Goal: Task Accomplishment & Management: Complete application form

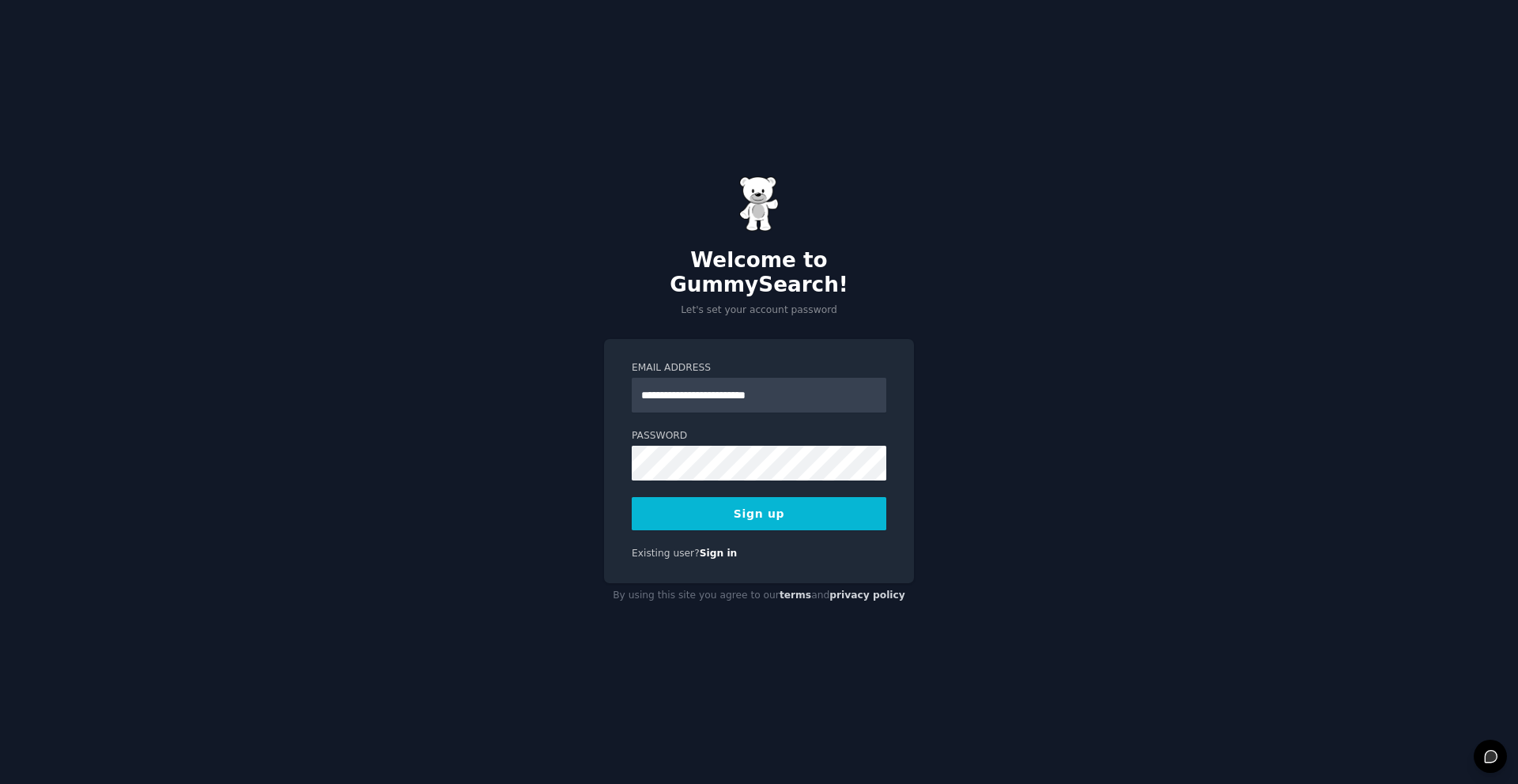
click at [724, 386] on input "**********" at bounding box center [759, 395] width 255 height 35
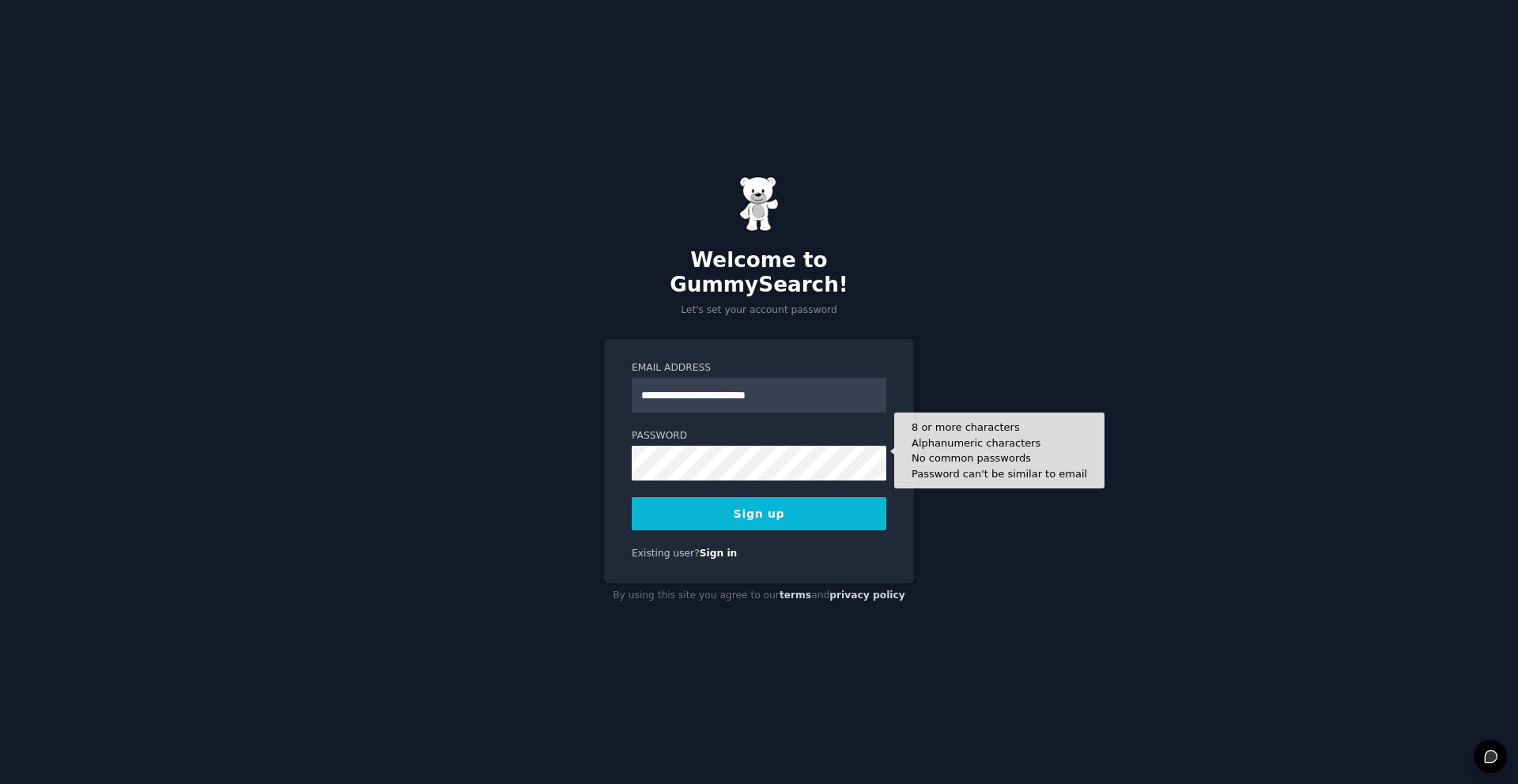
type input "**********"
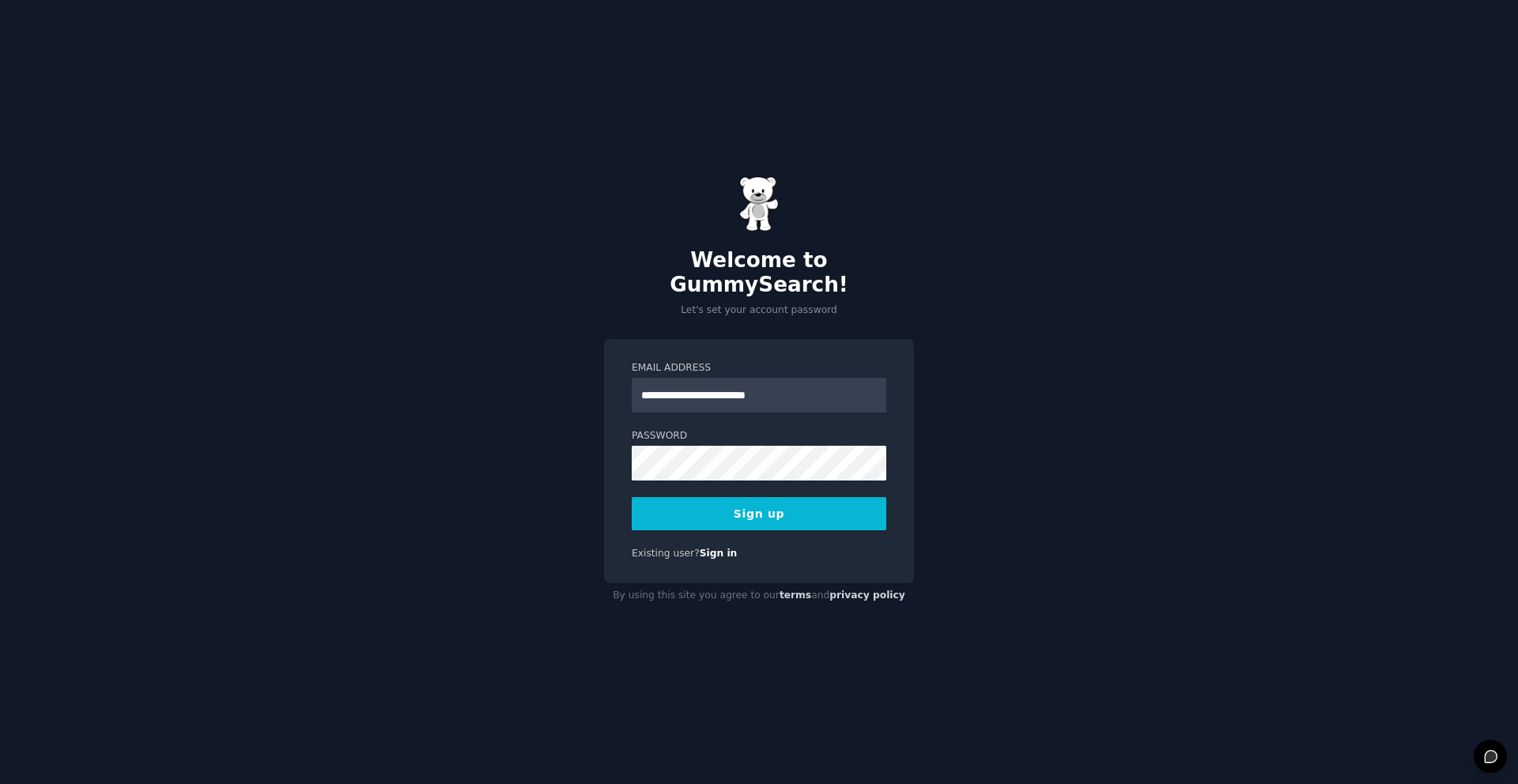
click at [802, 519] on div "**********" at bounding box center [759, 462] width 309 height 245
click at [802, 502] on button "Sign up" at bounding box center [759, 514] width 255 height 33
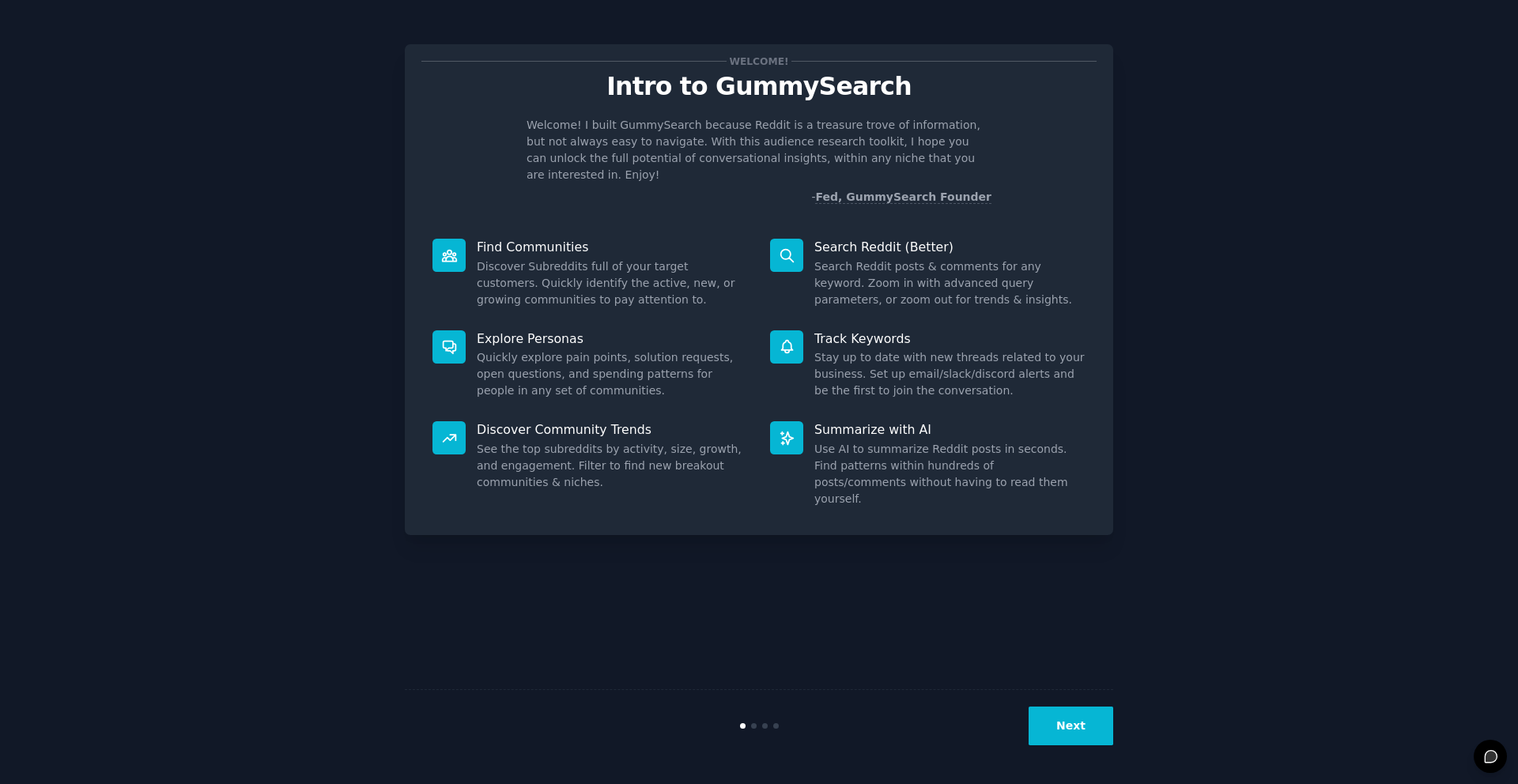
click at [1043, 727] on button "Next" at bounding box center [1071, 726] width 85 height 38
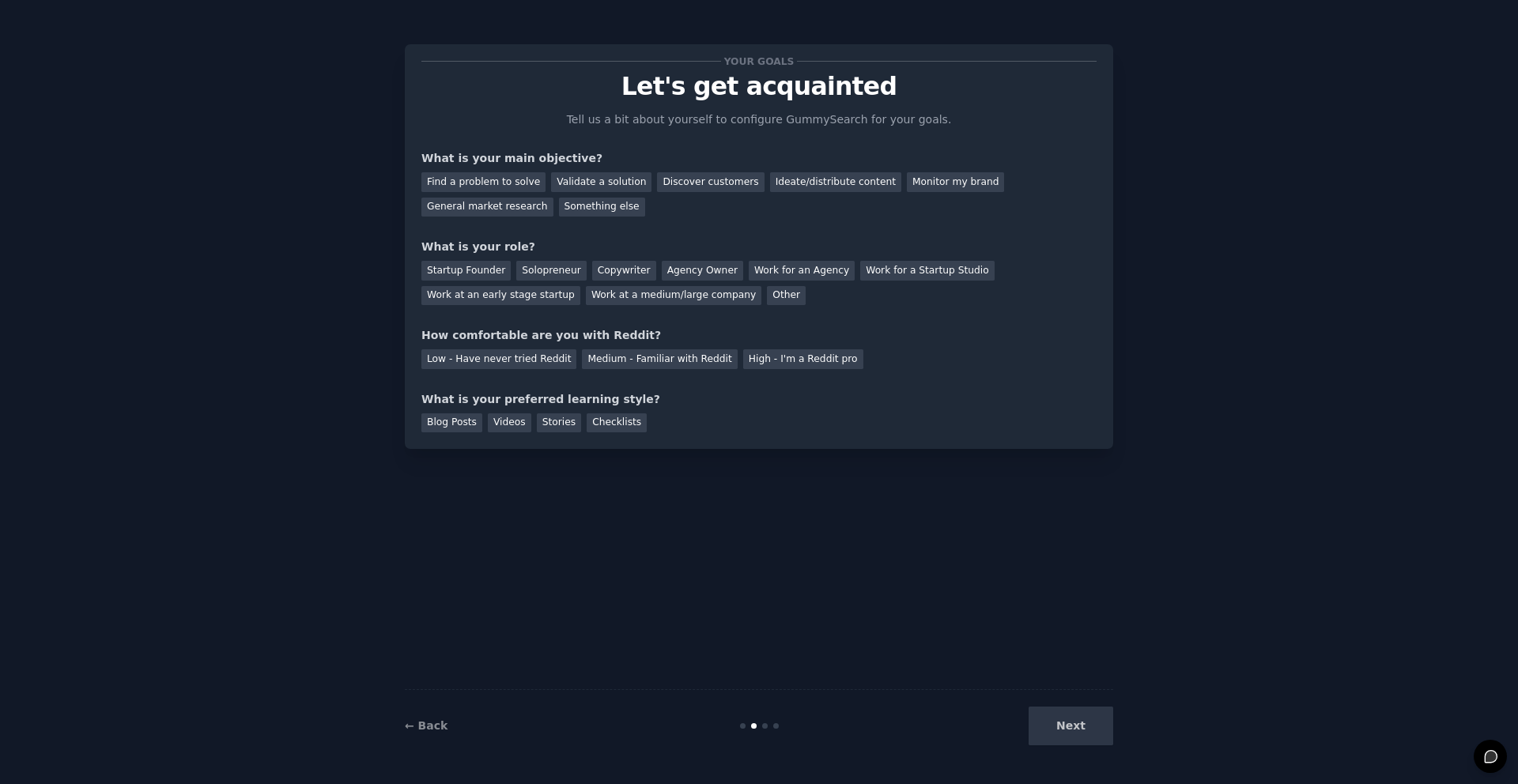
click at [1043, 727] on div "Next" at bounding box center [994, 726] width 236 height 38
click at [535, 269] on div "Solopreneur" at bounding box center [551, 271] width 69 height 20
click at [1061, 717] on div "Next" at bounding box center [994, 726] width 236 height 38
click at [694, 221] on div "Your goals Let's get acquainted Tell us a bit about yourself to configure Gummy…" at bounding box center [759, 246] width 675 height 371
click at [468, 186] on div "Find a problem to solve" at bounding box center [484, 183] width 124 height 20
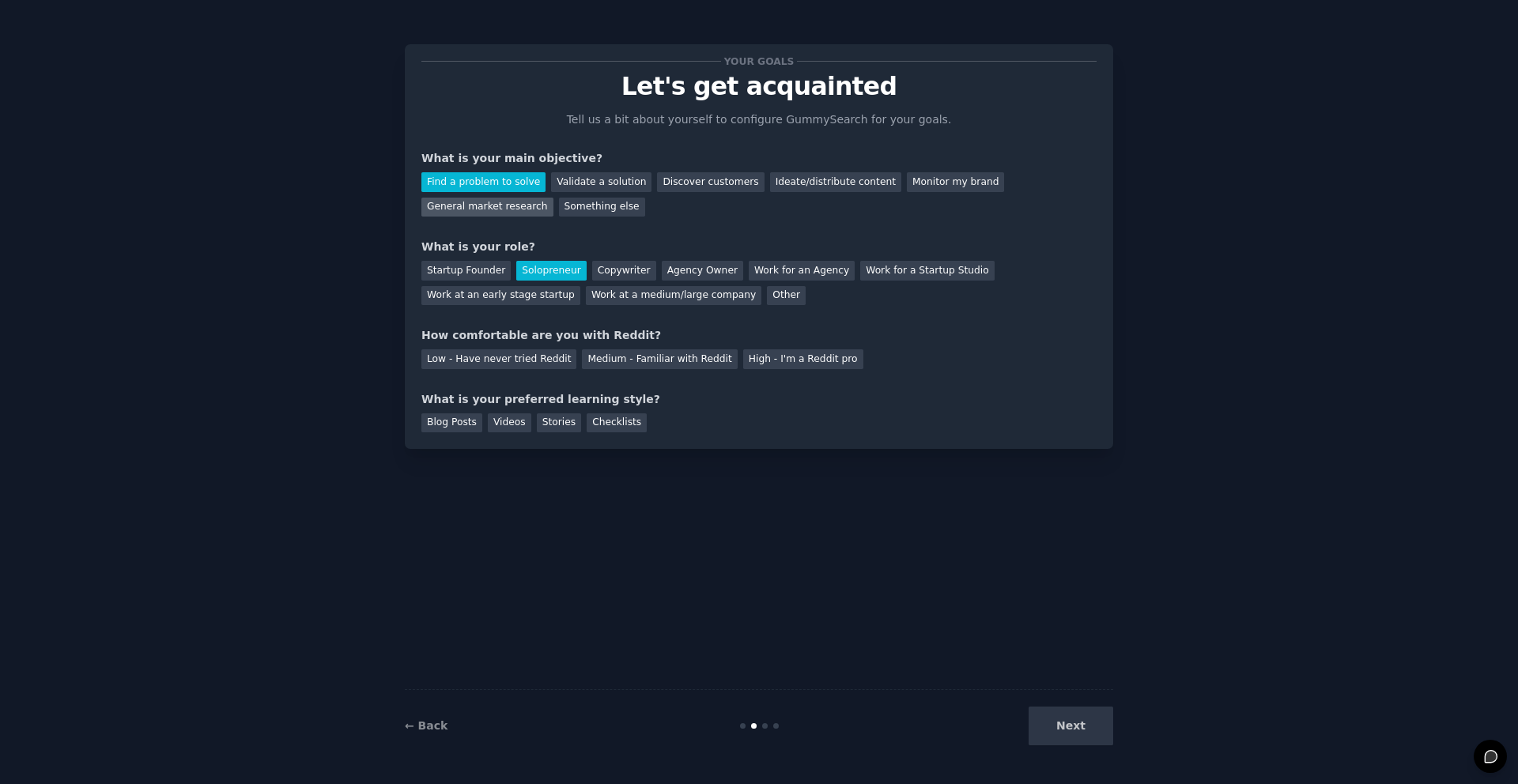
click at [498, 200] on div "General market research" at bounding box center [487, 208] width 132 height 20
click at [504, 187] on div "Find a problem to solve" at bounding box center [484, 183] width 124 height 20
click at [1084, 734] on div "Next" at bounding box center [994, 726] width 236 height 38
click at [1074, 728] on div "Next" at bounding box center [994, 726] width 236 height 38
click at [467, 421] on div "Blog Posts" at bounding box center [452, 423] width 61 height 20
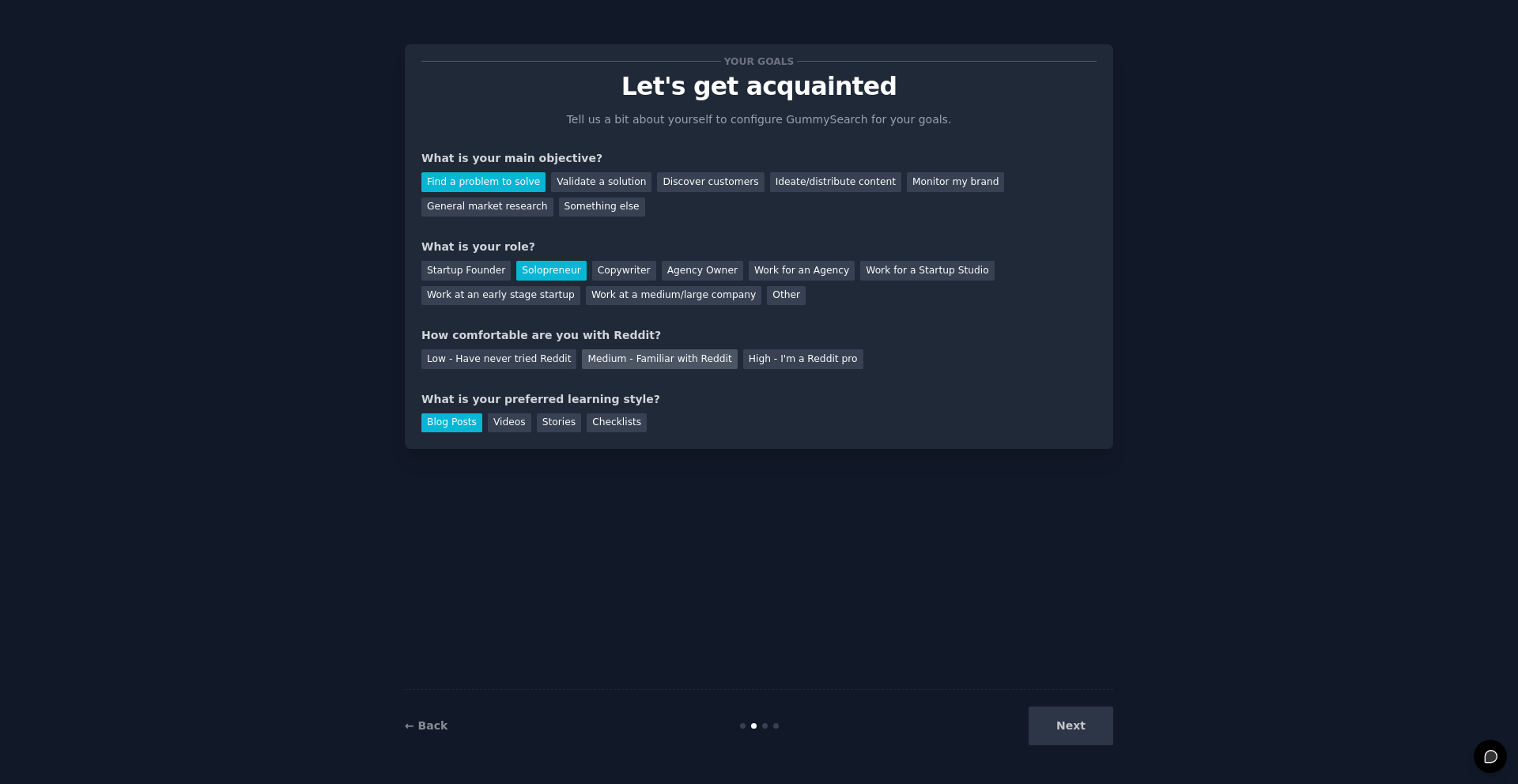
click at [608, 368] on div "Medium - Familiar with Reddit" at bounding box center [659, 360] width 155 height 20
drag, startPoint x: 1104, startPoint y: 715, endPoint x: 1094, endPoint y: 719, distance: 10.8
click at [1094, 718] on button "Next" at bounding box center [1071, 726] width 85 height 38
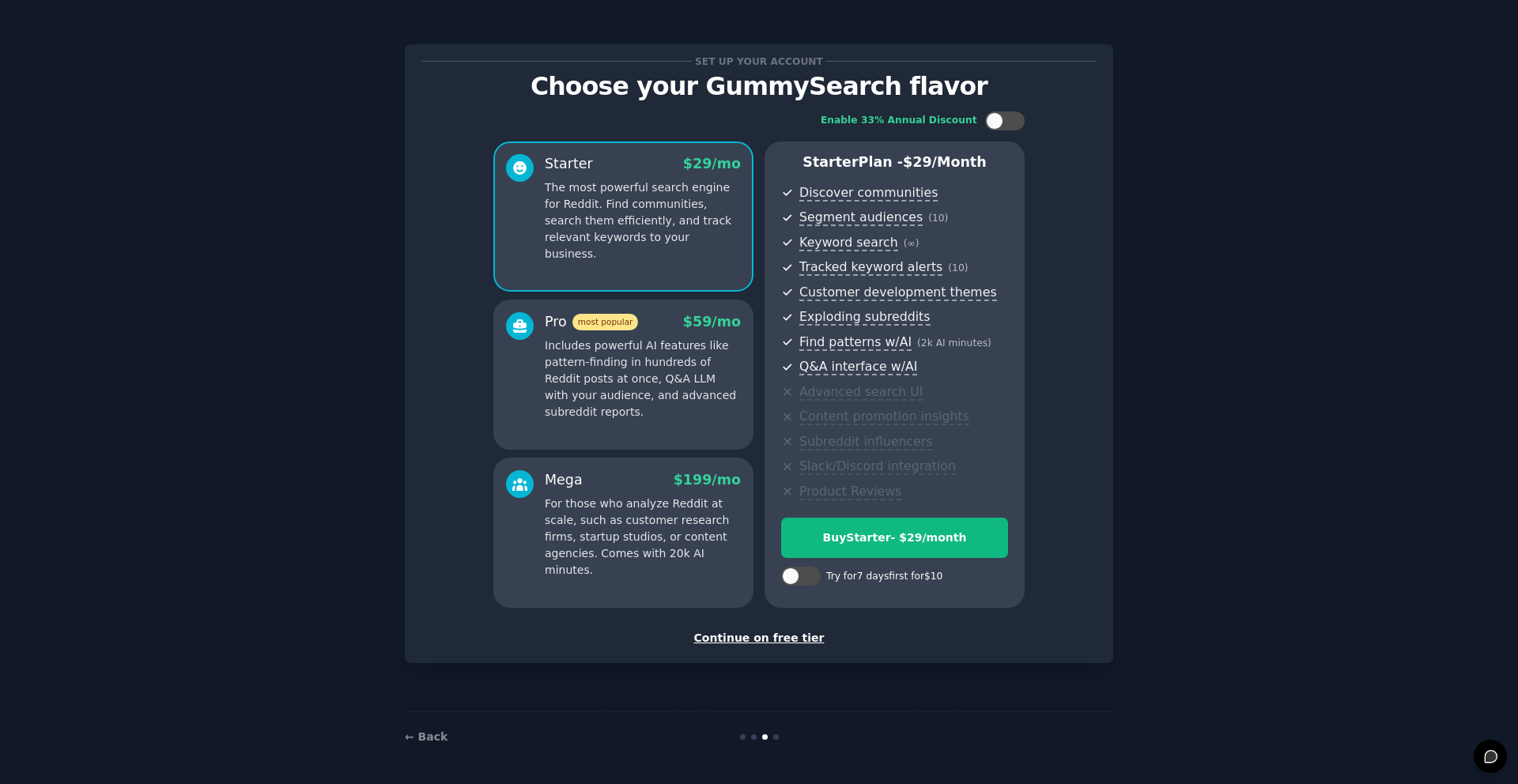
click at [784, 639] on div "Continue on free tier" at bounding box center [759, 638] width 675 height 16
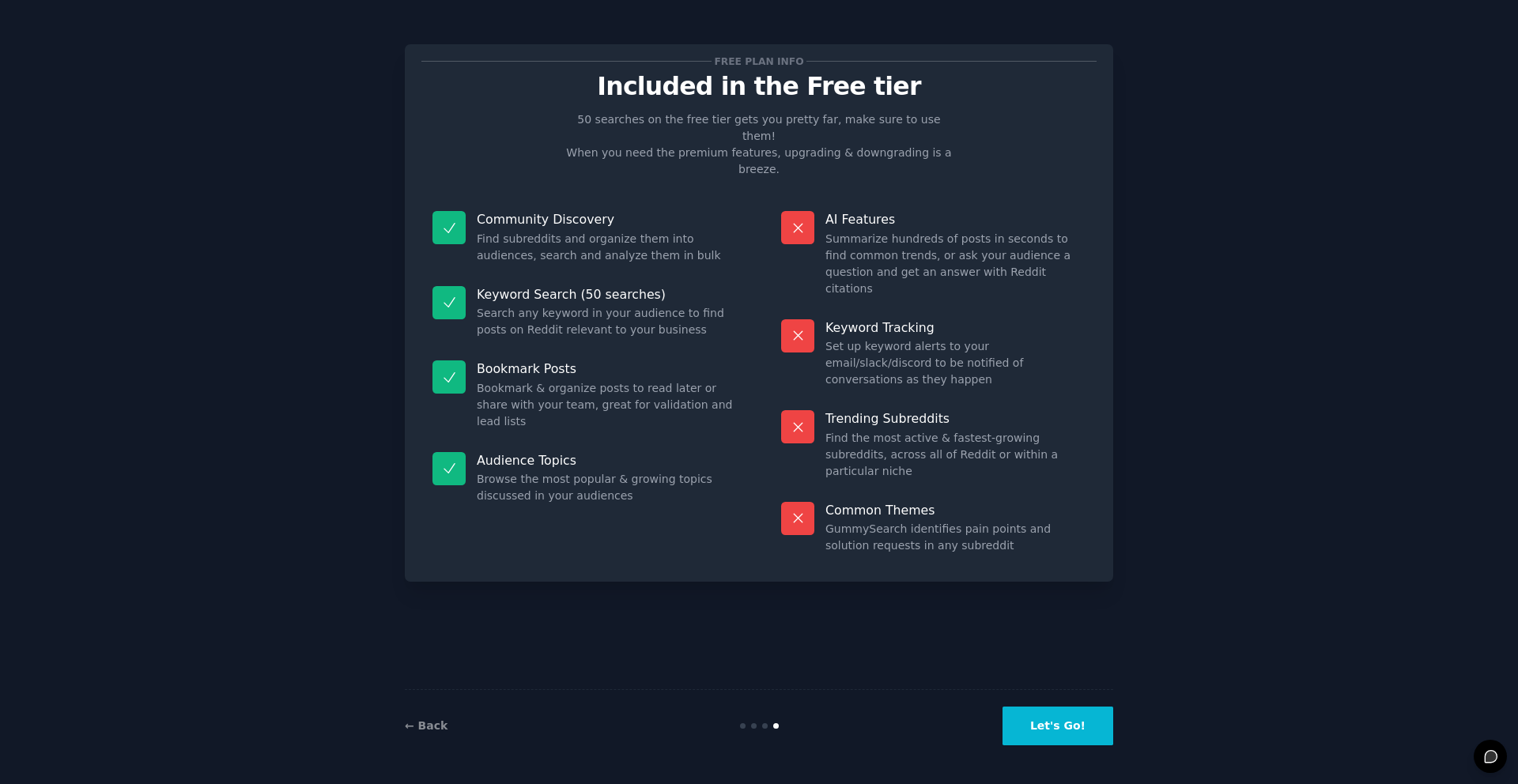
click at [1093, 733] on button "Let's Go!" at bounding box center [1057, 726] width 110 height 38
